Goal: Information Seeking & Learning: Learn about a topic

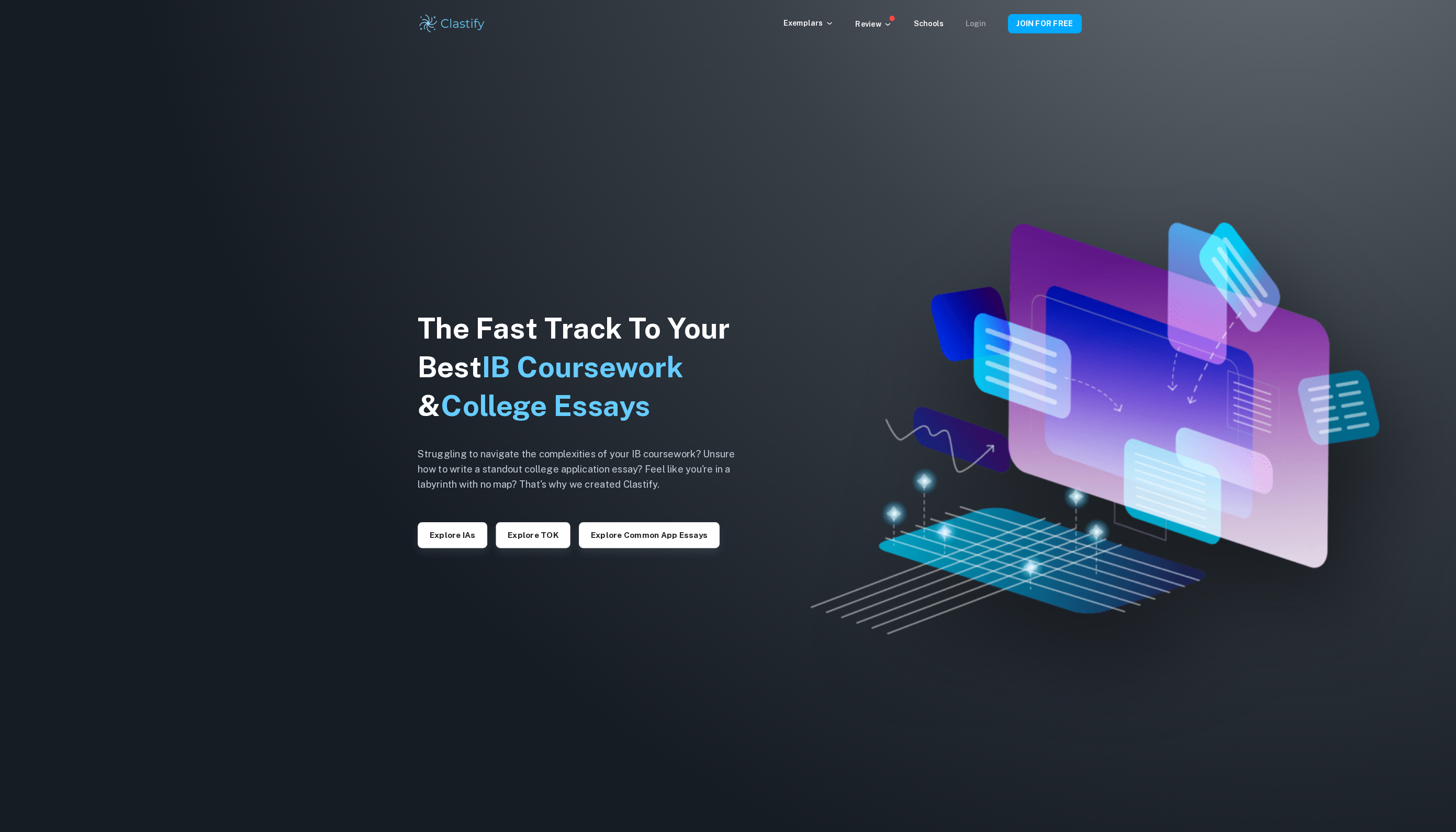
click at [938, 18] on link "Login" at bounding box center [947, 22] width 20 height 9
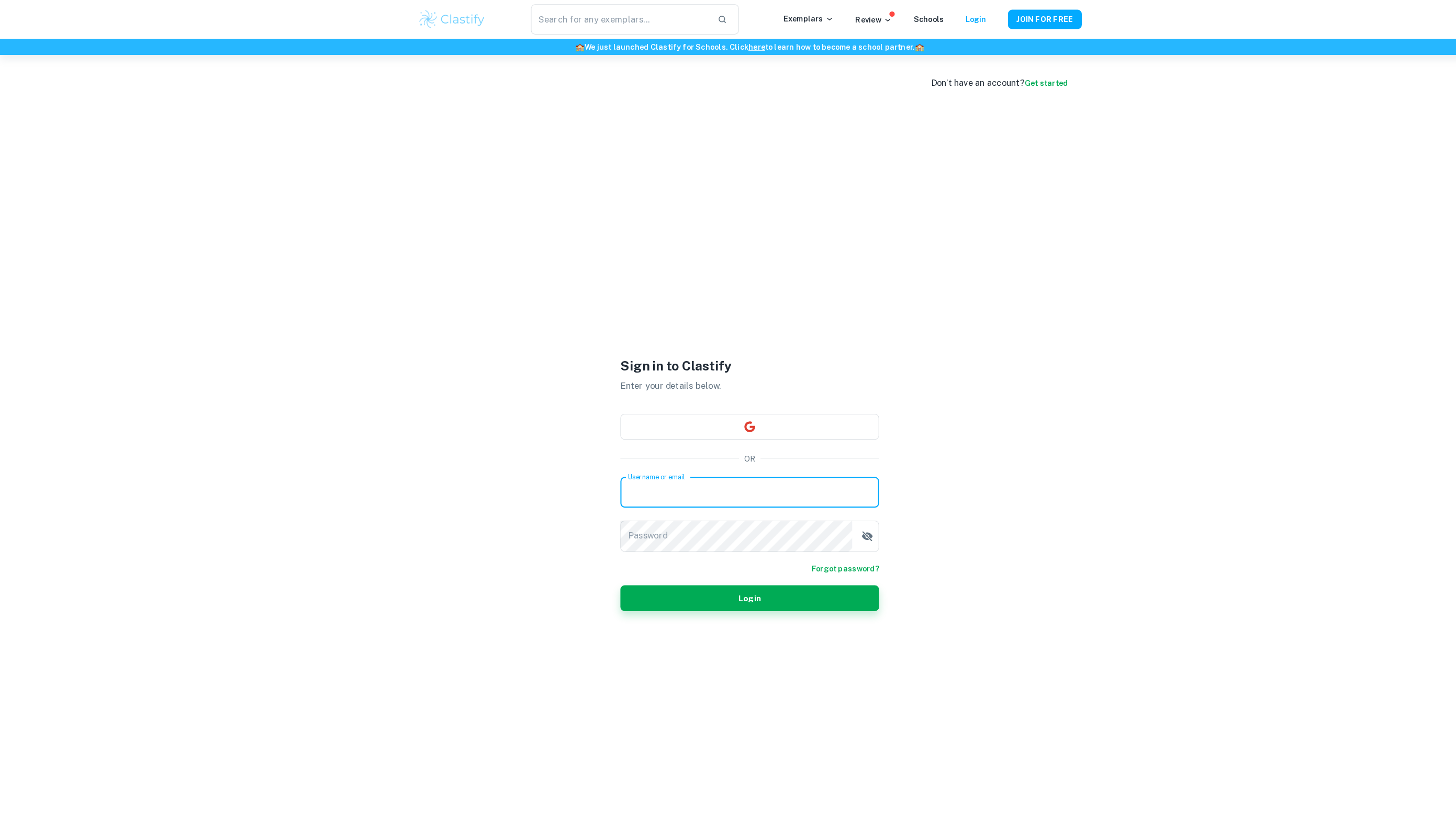
paste input "[PERSON_NAME]@080691"
type input "[PERSON_NAME]@080691"
click at [683, 480] on input "[PERSON_NAME]@080691" at bounding box center [728, 478] width 251 height 29
click at [682, 481] on input "[PERSON_NAME]@080691" at bounding box center [728, 478] width 251 height 29
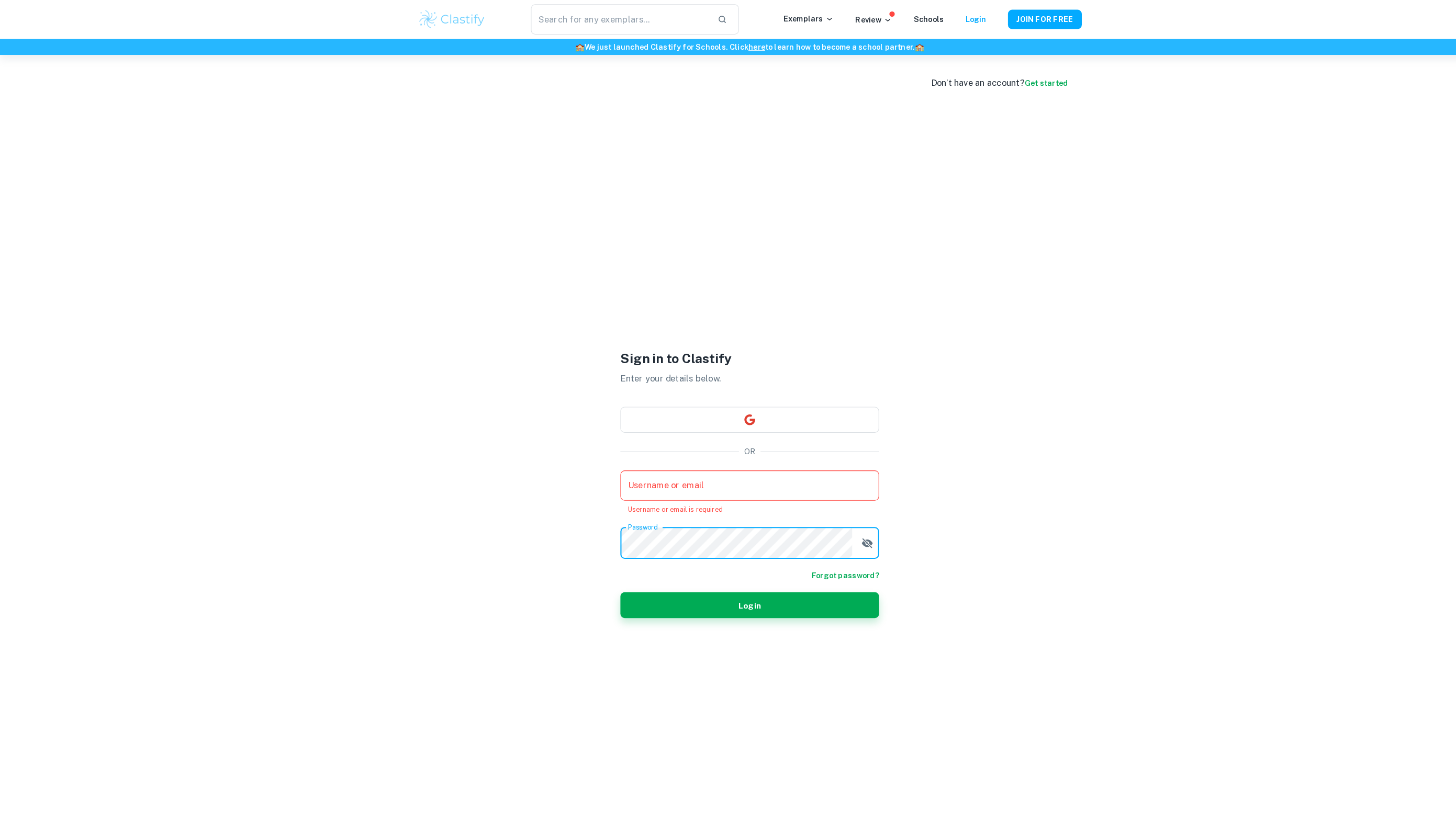
click at [666, 477] on input "Username or email" at bounding box center [728, 471] width 251 height 29
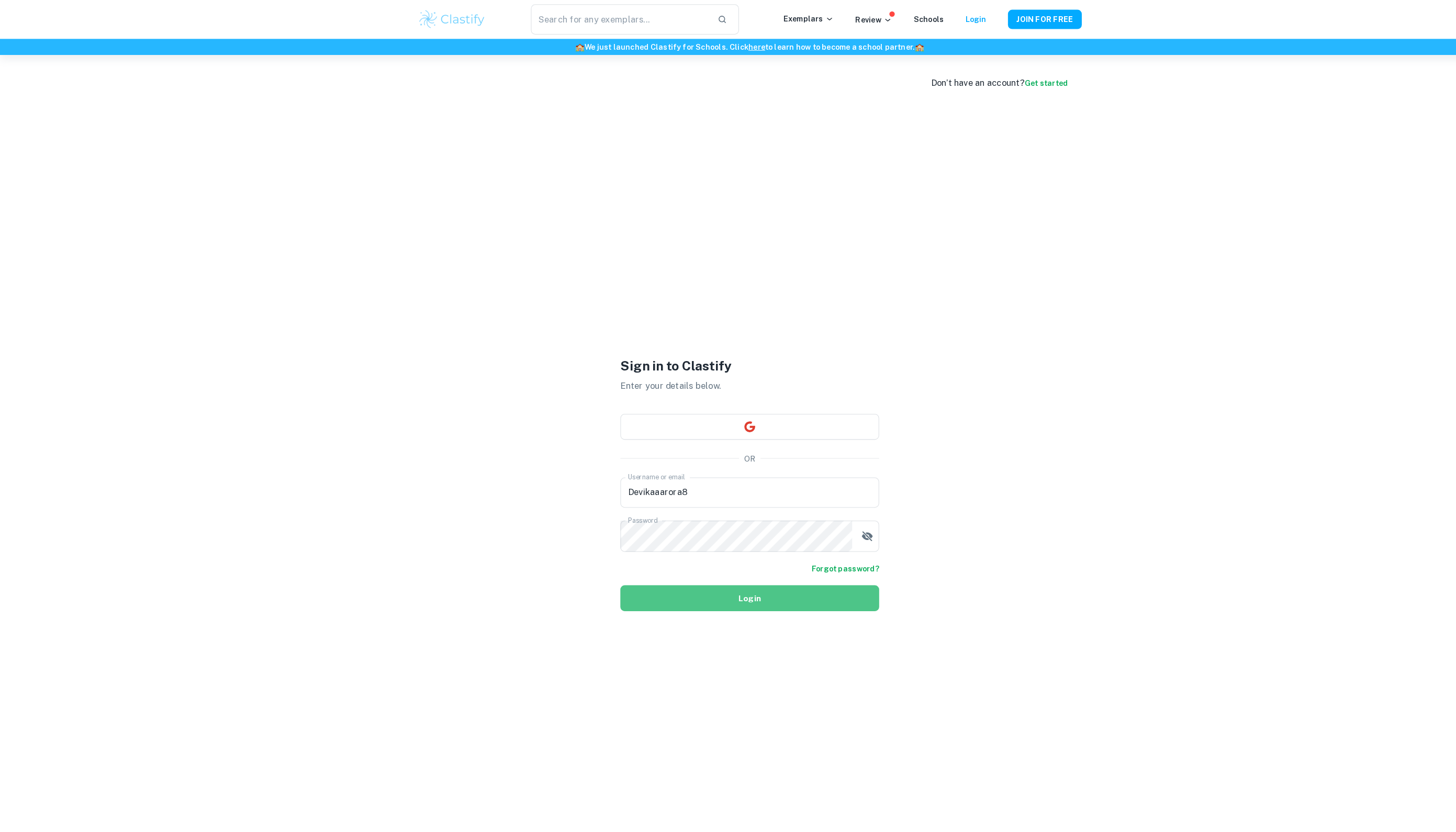
click at [738, 592] on button "Login" at bounding box center [728, 581] width 251 height 25
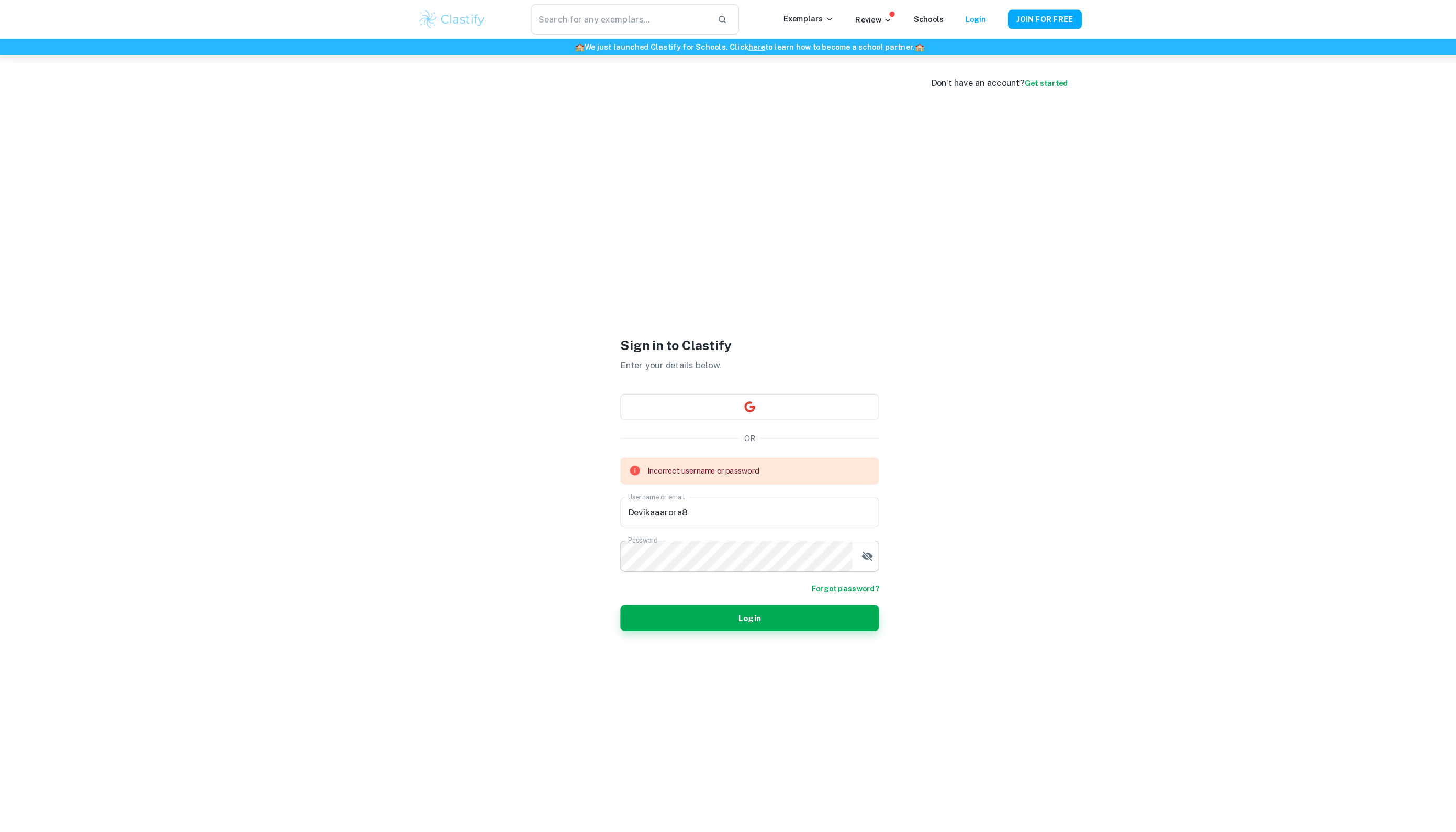
click at [846, 551] on button "button" at bounding box center [842, 540] width 21 height 21
click at [767, 516] on div "Incorrect username or password Username or email Devikaaarora8 Username or emai…" at bounding box center [728, 499] width 251 height 112
click at [767, 502] on input "Devikaaarora8" at bounding box center [728, 497] width 251 height 29
click at [643, 502] on input "Devikaaarora8" at bounding box center [728, 497] width 251 height 29
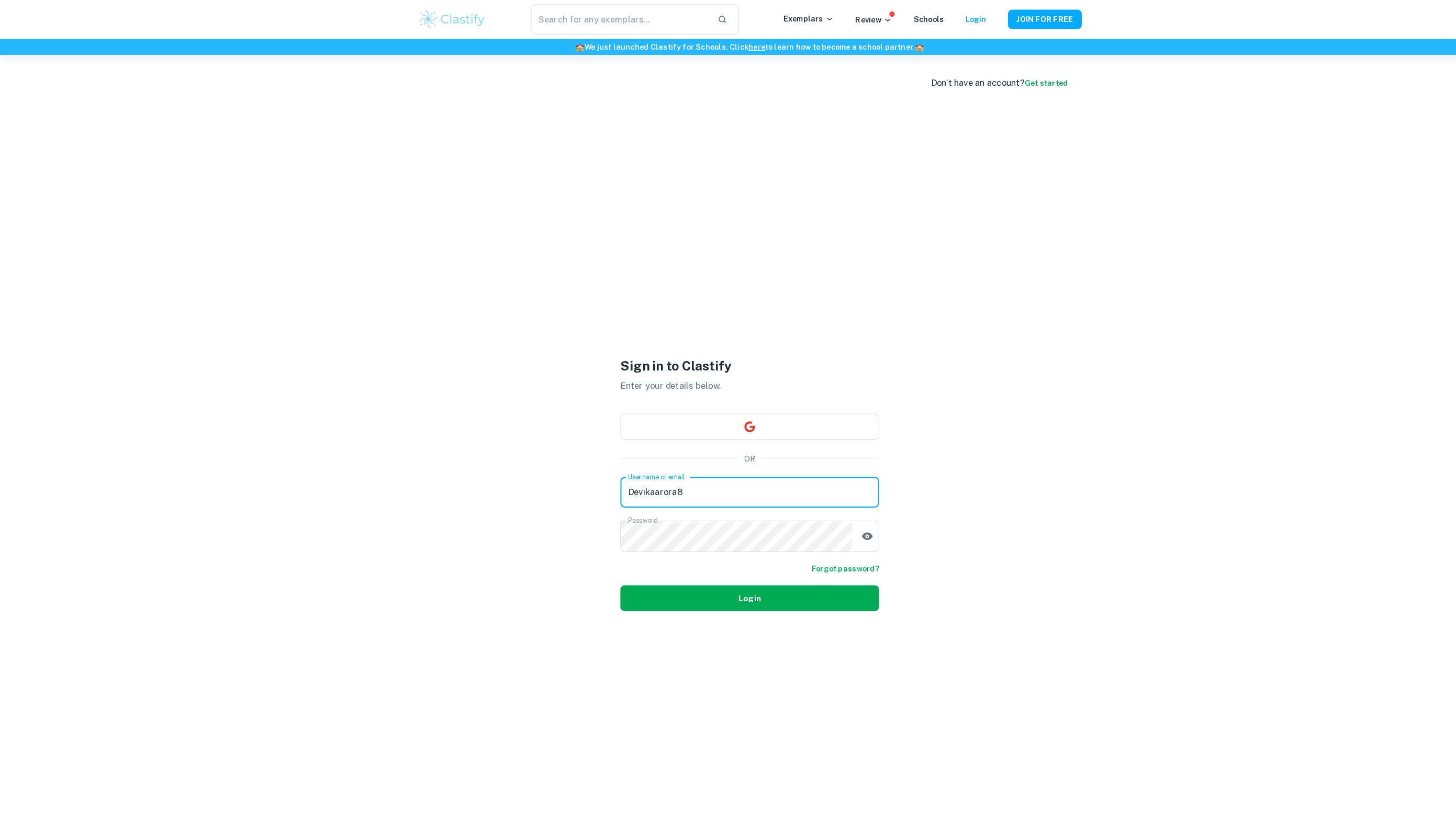
type input "Devikaarora8"
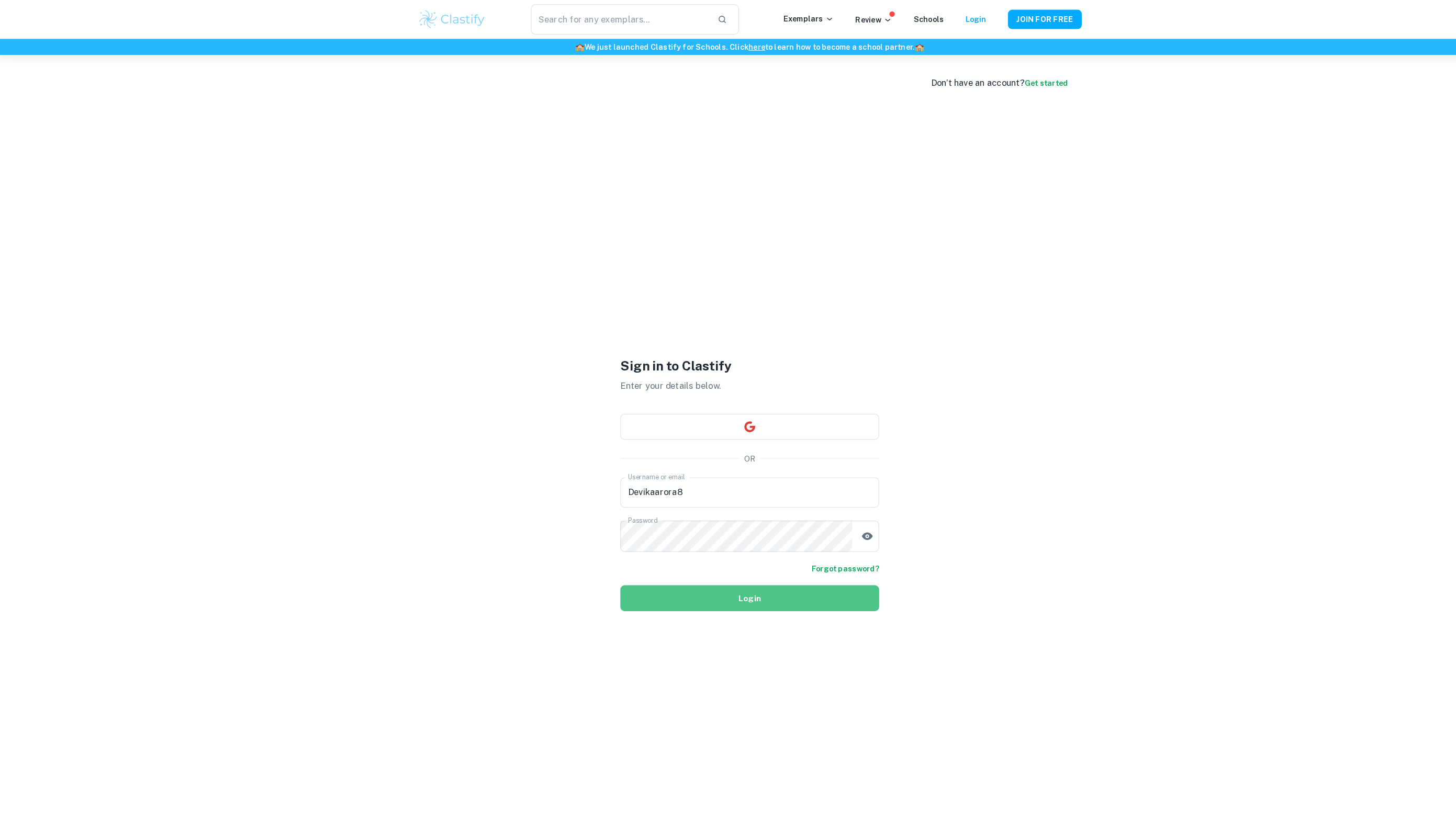
click at [706, 590] on button "Login" at bounding box center [728, 581] width 251 height 25
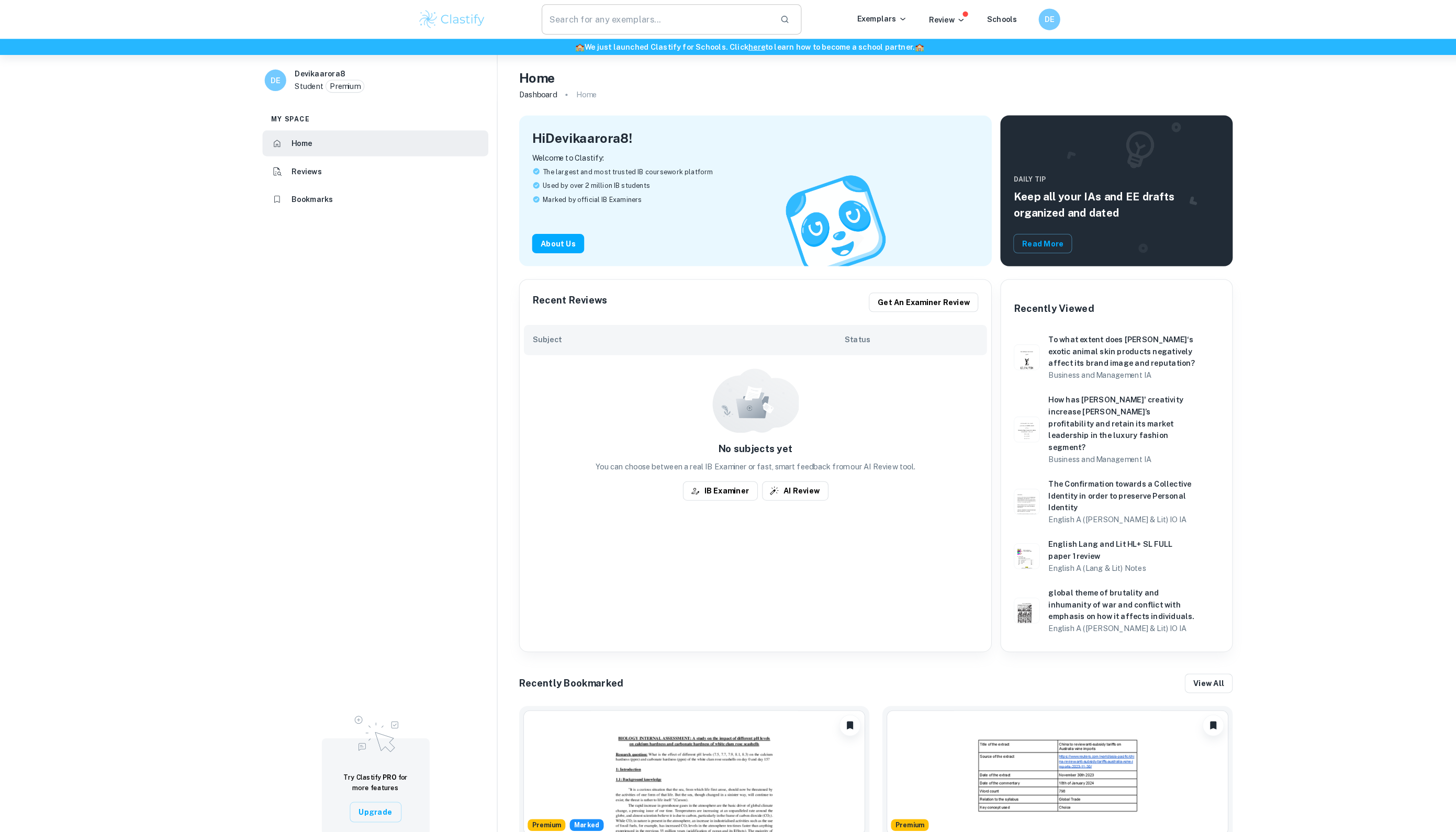
click at [608, 15] on input "text" at bounding box center [637, 18] width 223 height 29
paste input "[PERSON_NAME]@080691"
type input "[PERSON_NAME]@080691"
click at [605, 24] on input "[PERSON_NAME]@080691" at bounding box center [637, 18] width 223 height 29
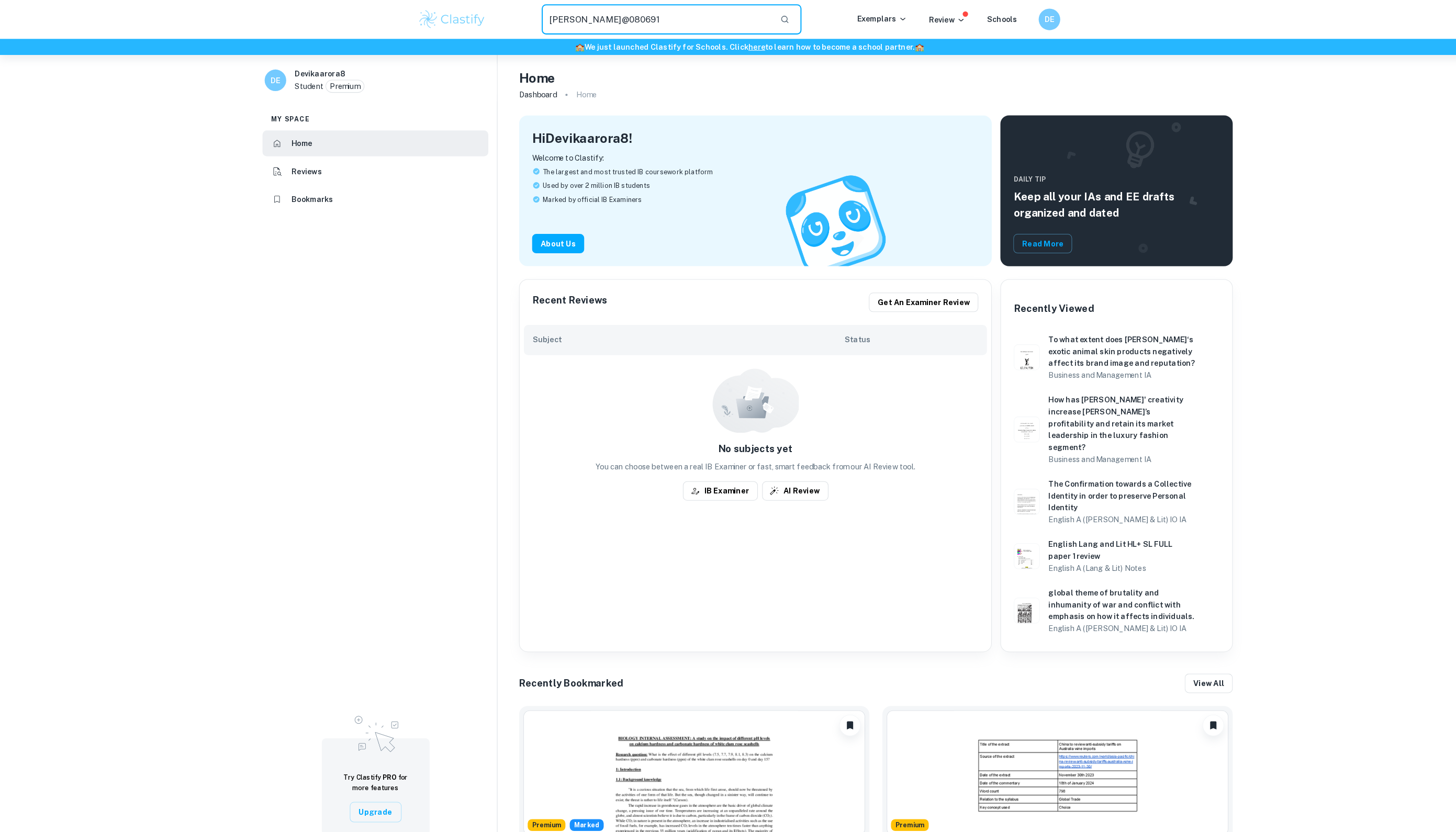
click at [605, 24] on input "[PERSON_NAME]@080691" at bounding box center [637, 18] width 223 height 29
paste input "Does acquiring knowledge destroy our sense of wonder? Discuss with reference to…"
type input "Does acquiring knowledge destroy our sense of wonder? Discuss with reference to…"
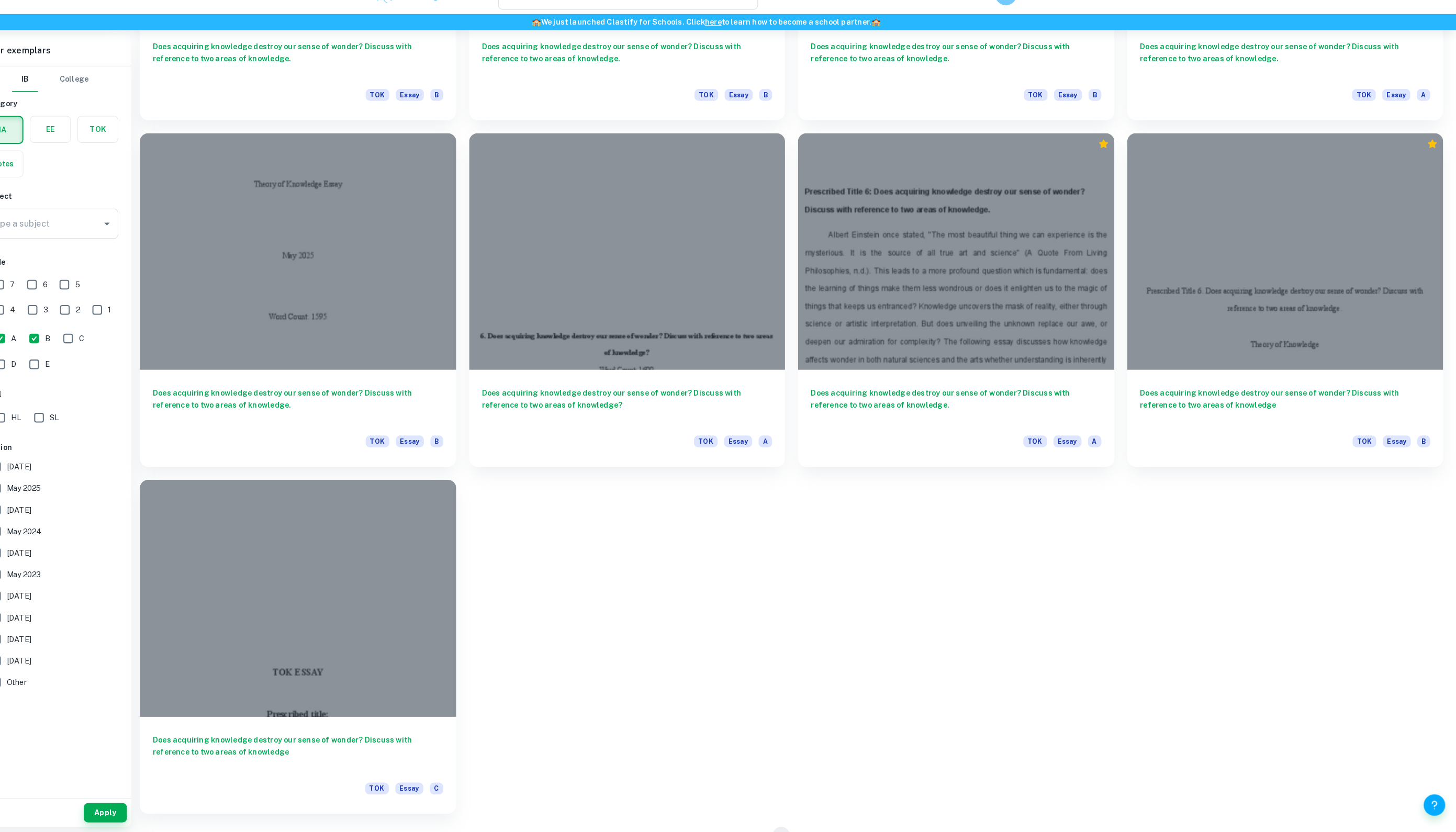
scroll to position [1311, 0]
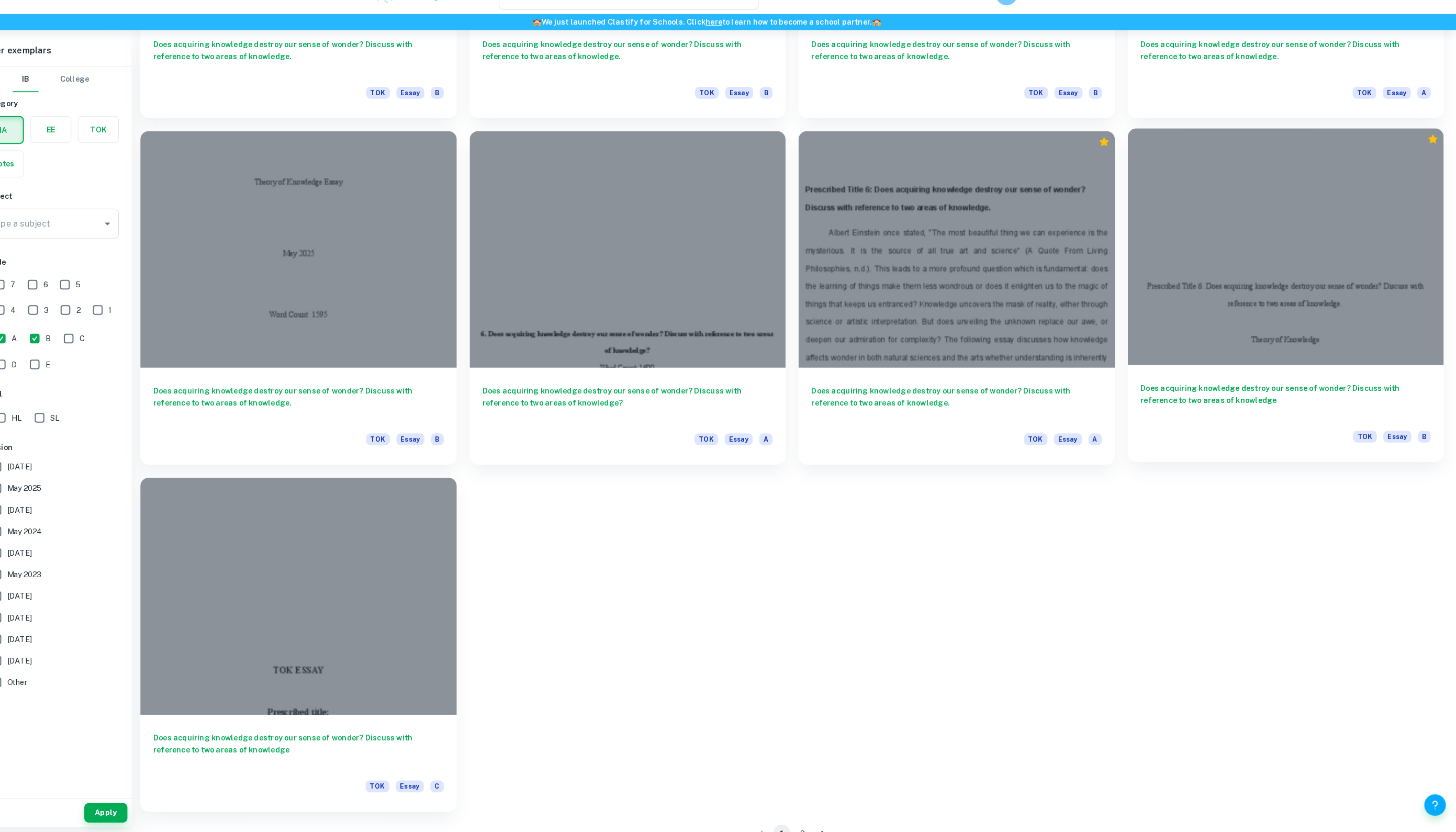
click at [1175, 395] on h6 "Does acquiring knowledge destroy our sense of wonder? Discuss with reference to…" at bounding box center [1290, 412] width 282 height 35
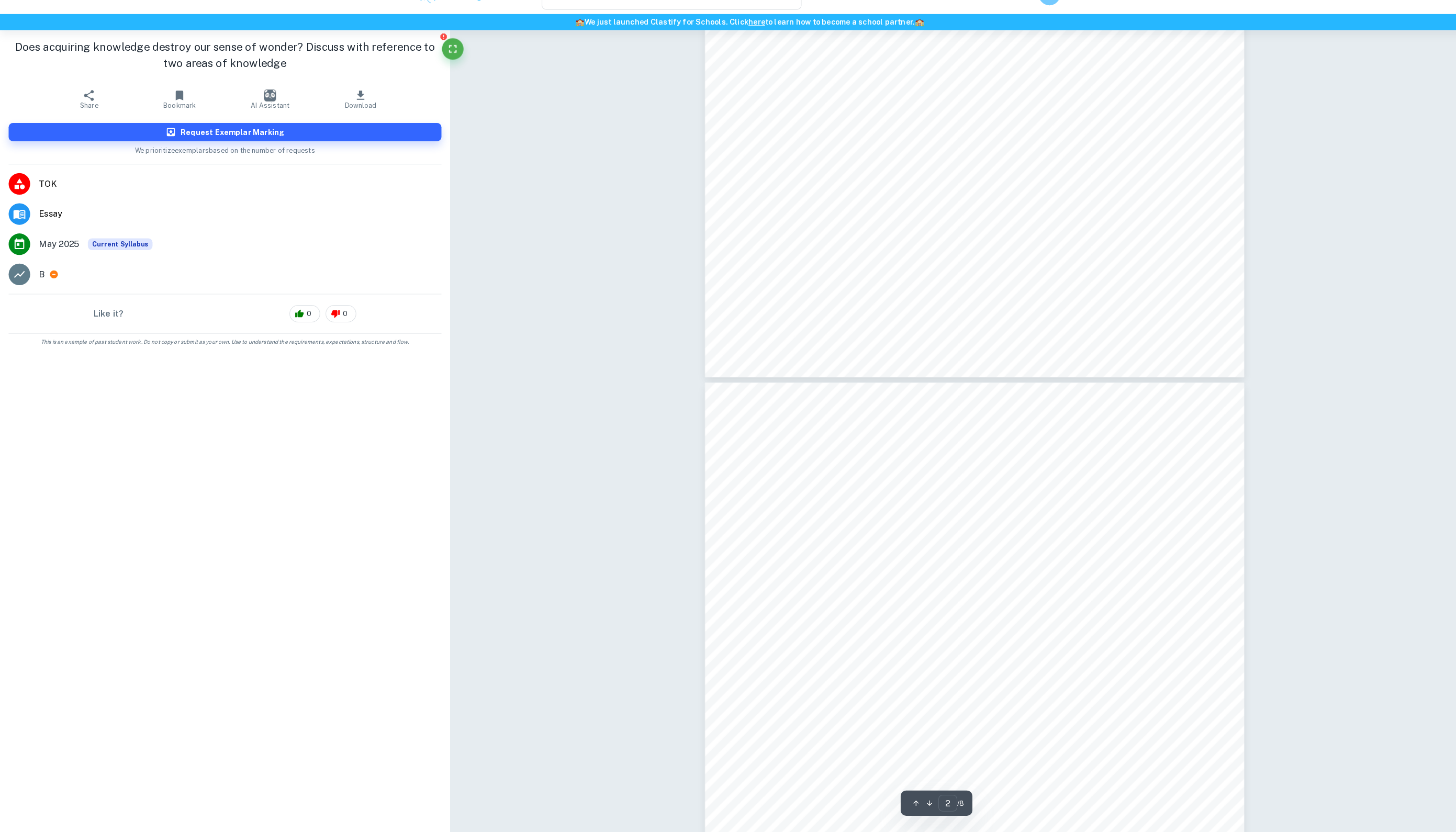
type input "3"
